Goal: Check status: Check status

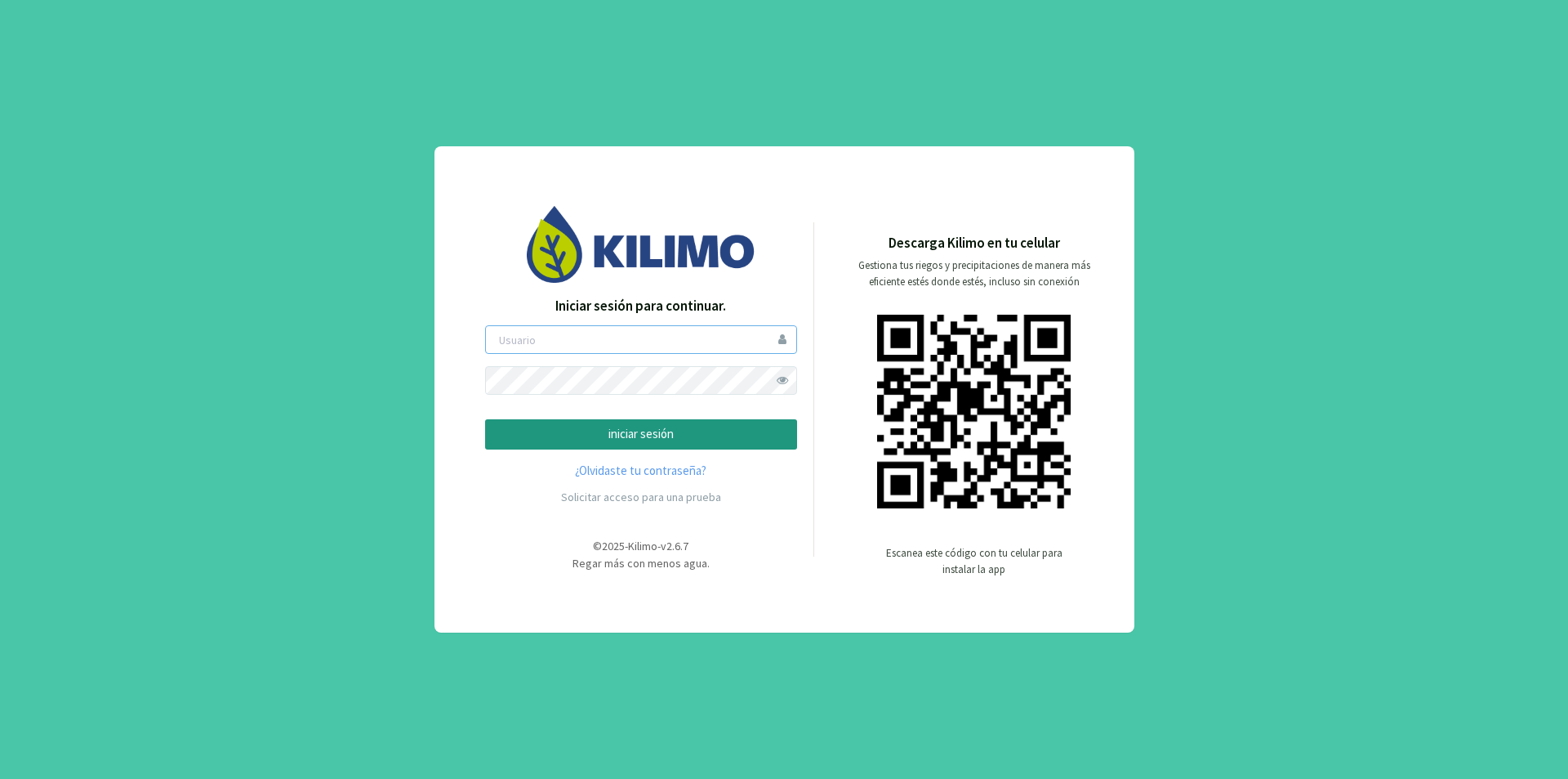
type input "lamili"
click at [644, 429] on p "iniciar sesión" at bounding box center [641, 434] width 284 height 19
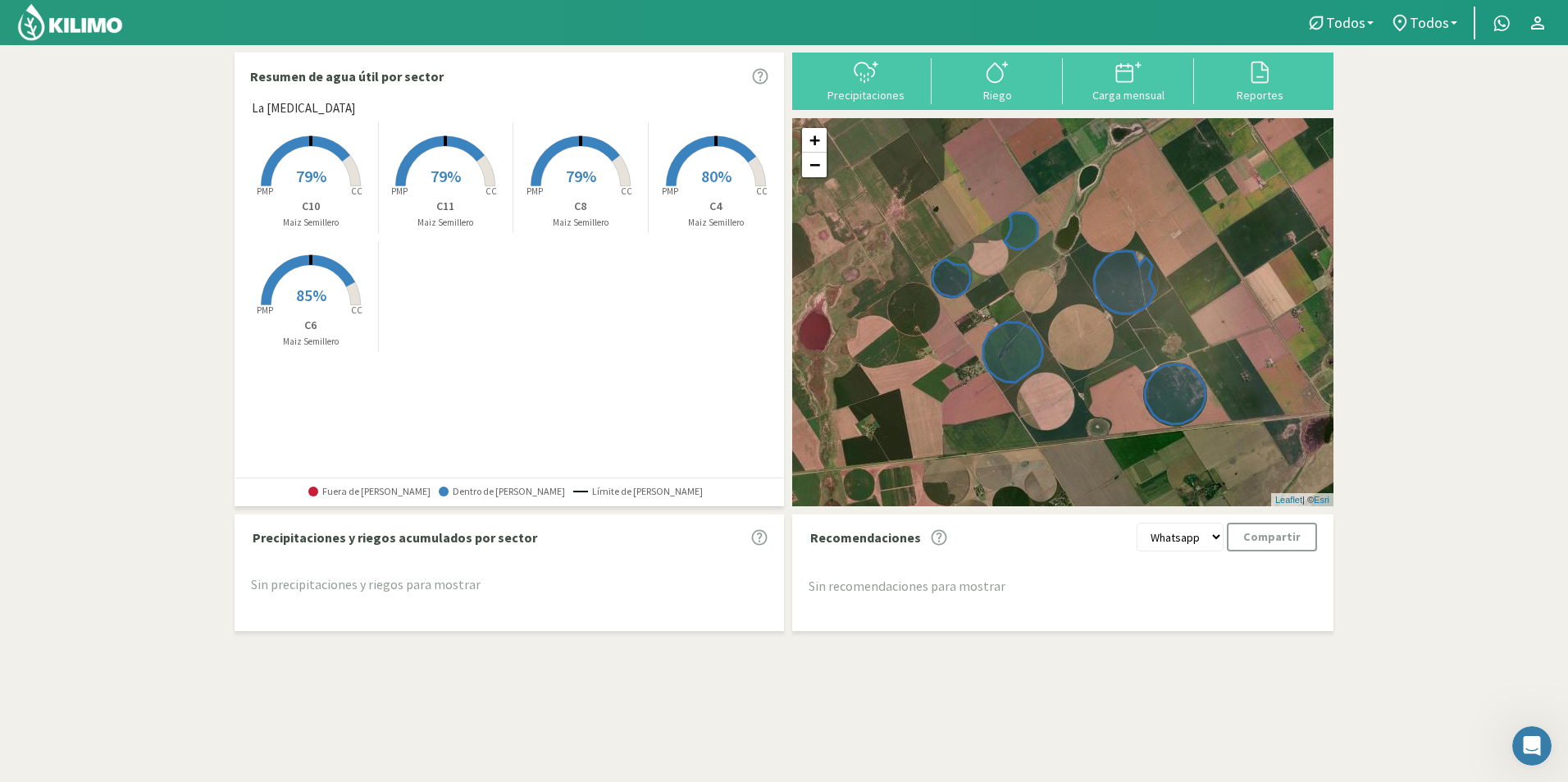
click at [729, 174] on rect at bounding box center [715, 187] width 131 height 131
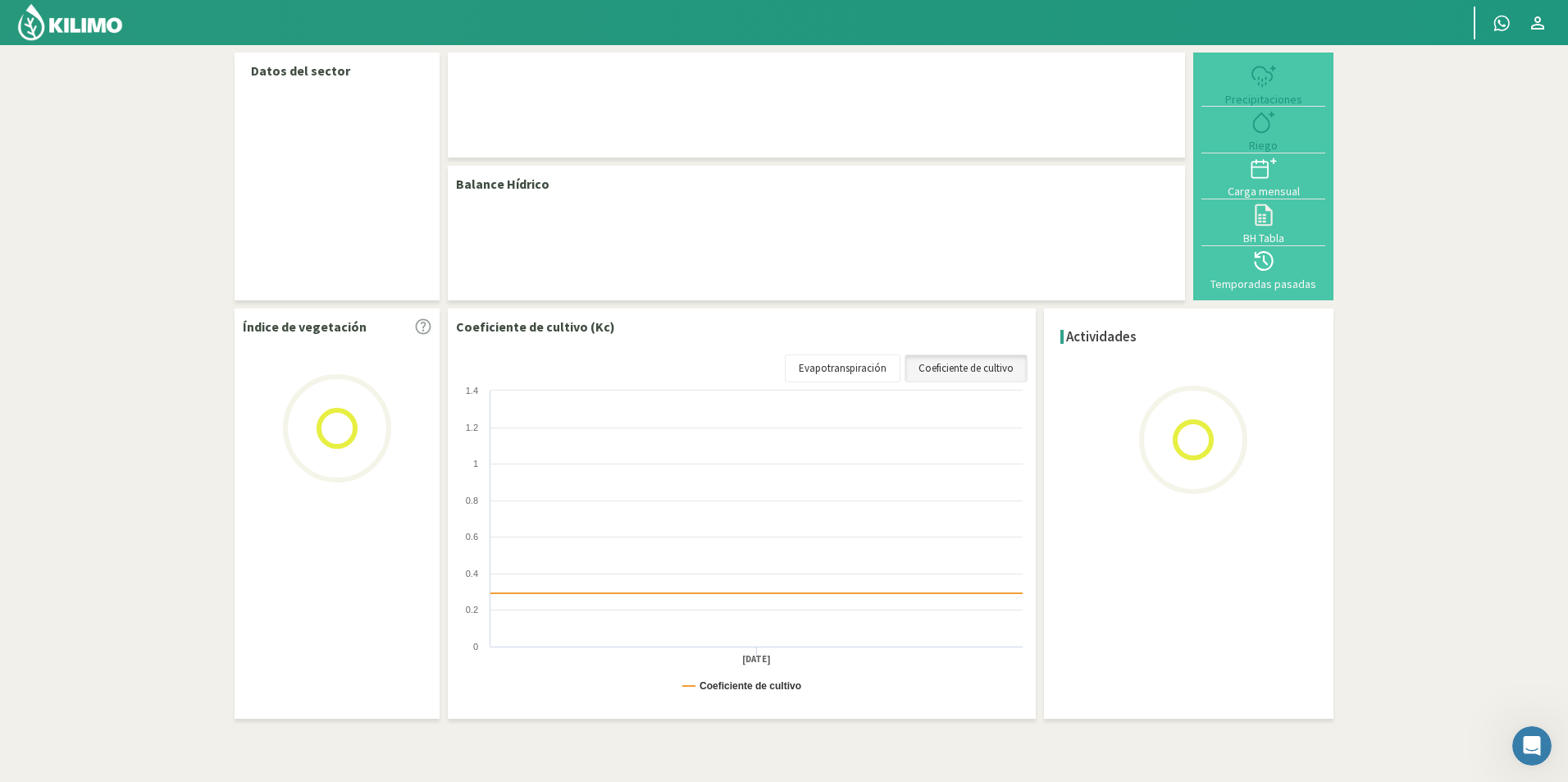
select select "2: Object"
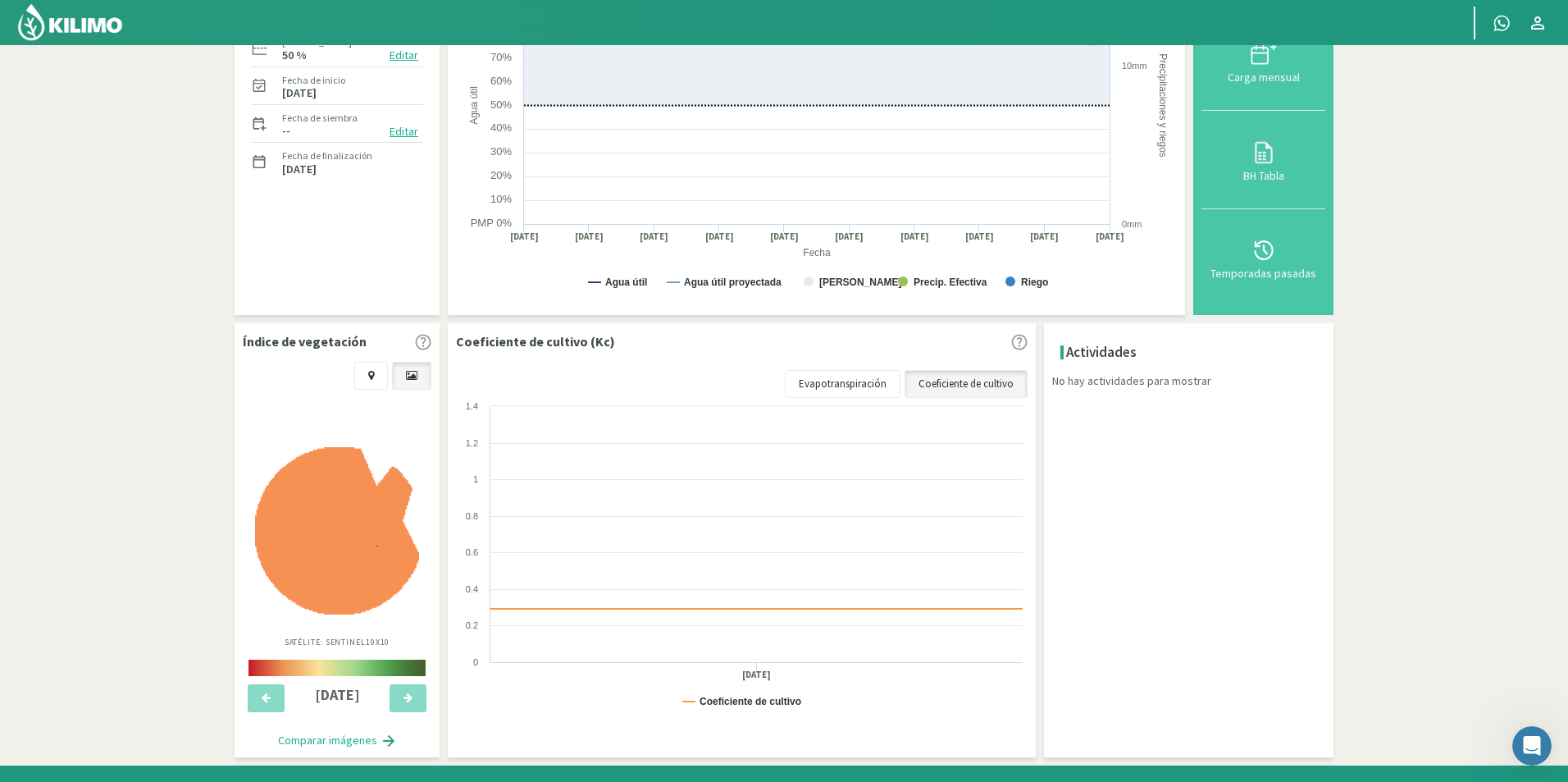
scroll to position [277, 0]
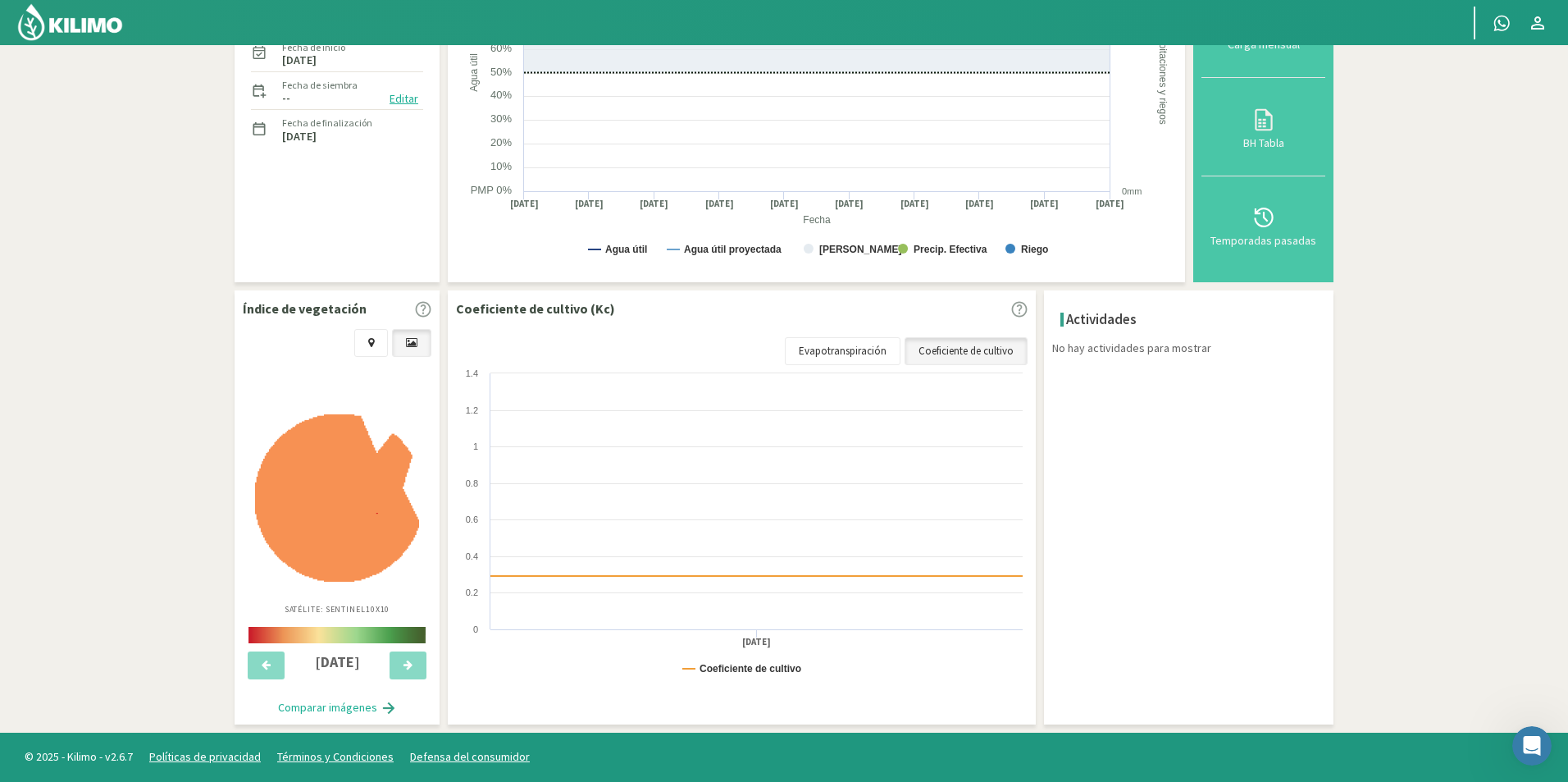
click at [363, 520] on img at bounding box center [336, 497] width 164 height 166
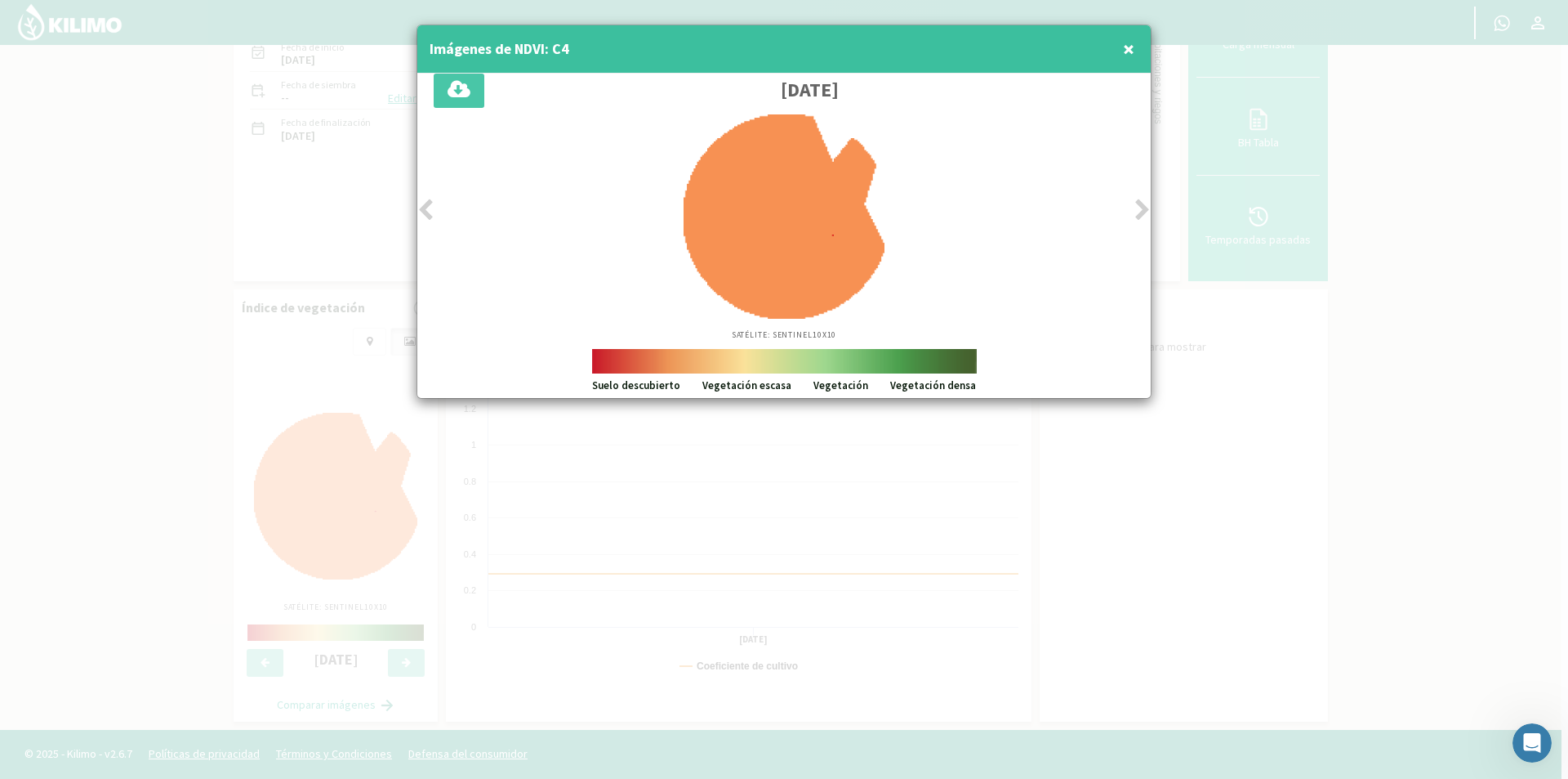
click at [1127, 45] on span "×" at bounding box center [1129, 49] width 12 height 27
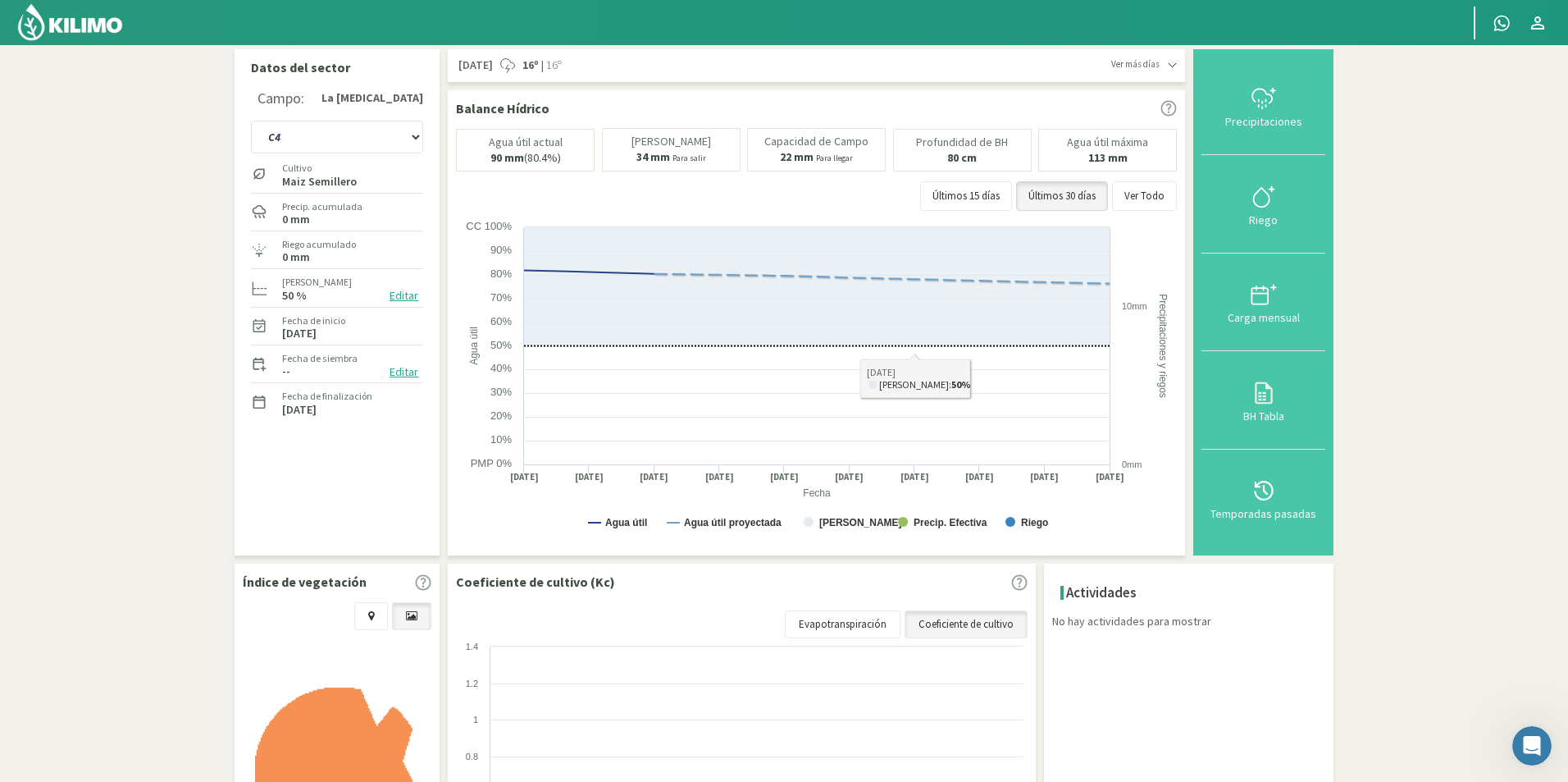
scroll to position [0, 0]
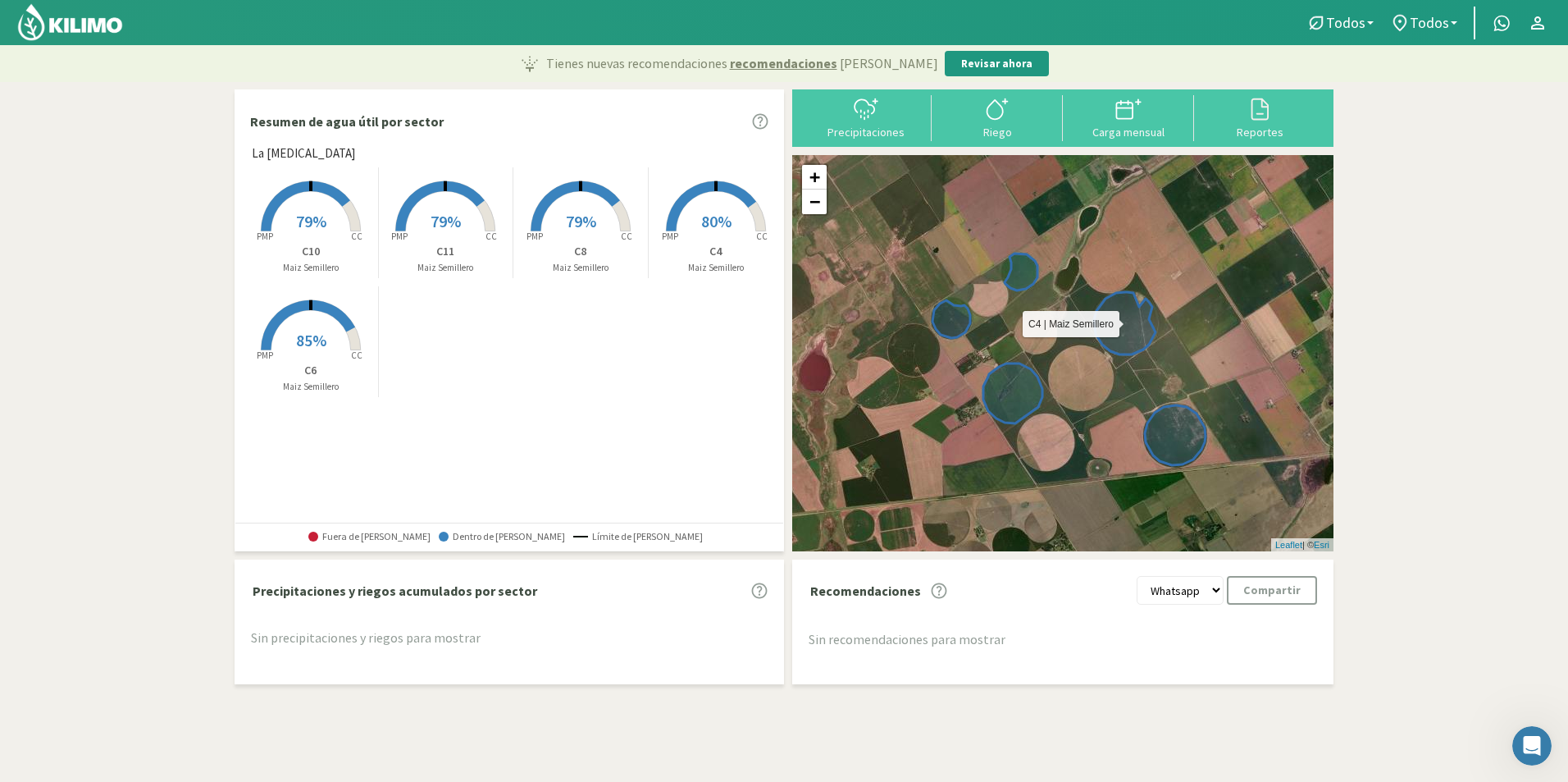
click at [1125, 326] on icon at bounding box center [1124, 323] width 61 height 62
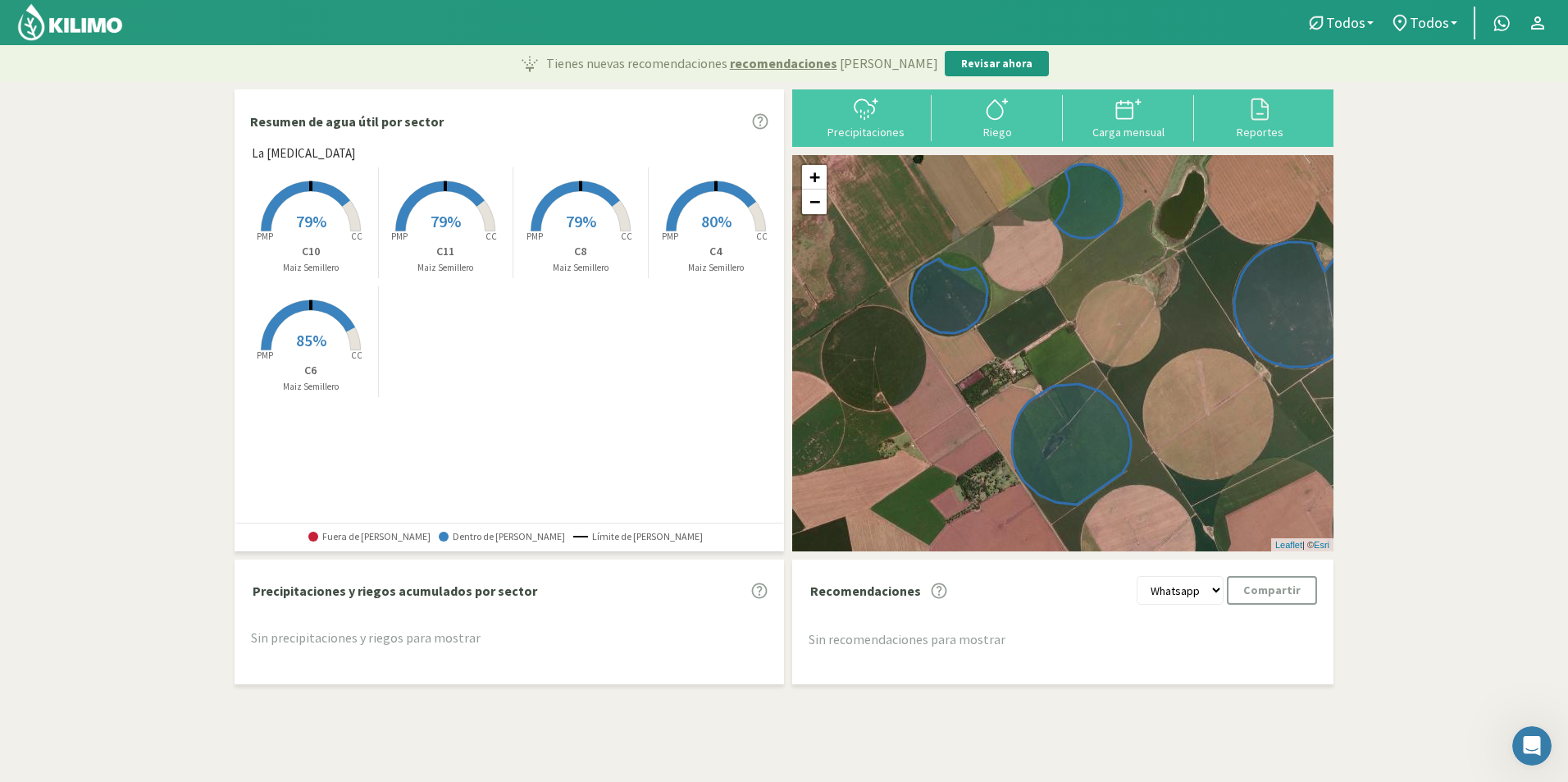
drag, startPoint x: 950, startPoint y: 397, endPoint x: 1124, endPoint y: 382, distance: 174.6
click at [1124, 382] on div "+ − Leaflet | © Esri" at bounding box center [1062, 353] width 541 height 396
